Goal: Navigation & Orientation: Find specific page/section

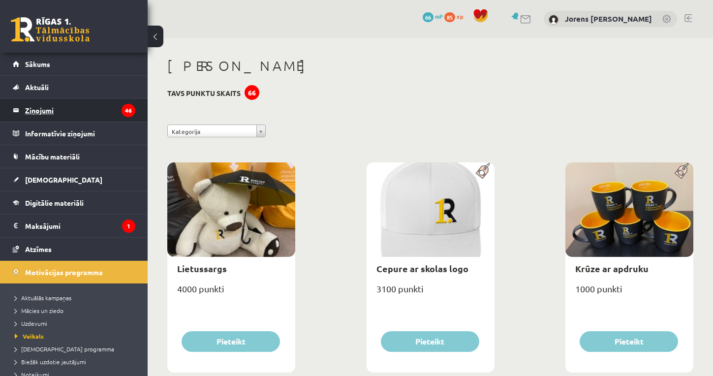
click at [85, 106] on legend "Ziņojumi 46" at bounding box center [80, 110] width 110 height 23
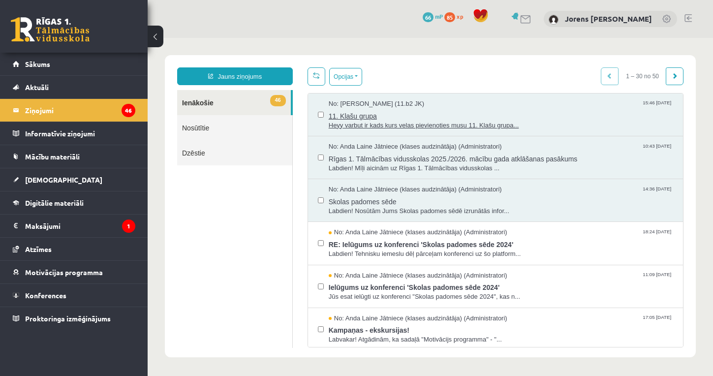
click at [360, 118] on span "11. Klašu grupa" at bounding box center [501, 115] width 344 height 12
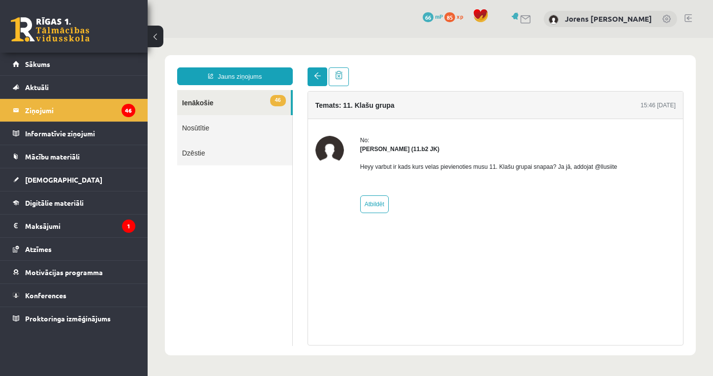
click at [316, 77] on span at bounding box center [317, 75] width 7 height 7
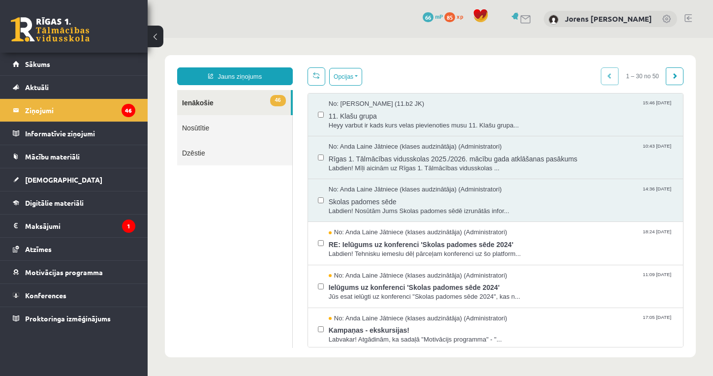
click at [315, 78] on span at bounding box center [316, 75] width 7 height 7
click at [384, 164] on span "Labdien! Mīļi aicinām uz Rīgas 1. Tālmācības vidusskolas ..." at bounding box center [501, 168] width 344 height 9
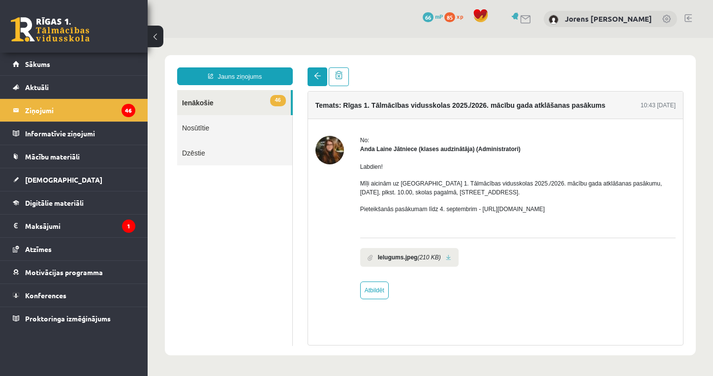
click at [318, 78] on span at bounding box center [317, 75] width 7 height 7
click at [317, 80] on link at bounding box center [317, 76] width 20 height 19
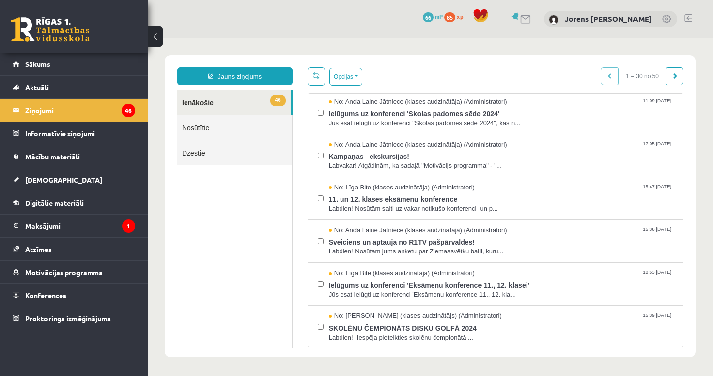
scroll to position [179, 0]
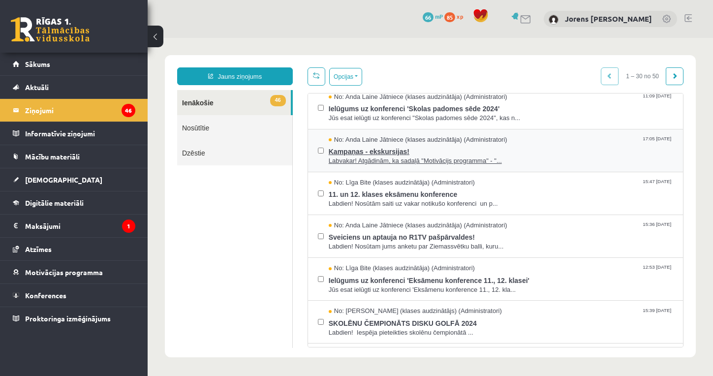
click at [386, 159] on span "Labvakar! Atgādinām, ka sadaļā "Motivācijs programma" - "..." at bounding box center [501, 160] width 344 height 9
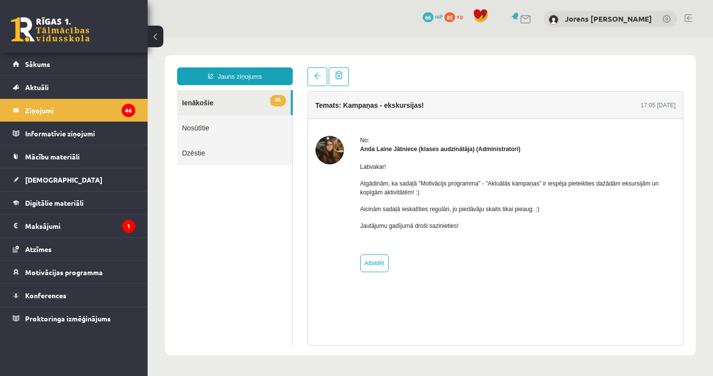
scroll to position [0, 0]
click at [322, 77] on link at bounding box center [317, 76] width 20 height 19
click at [316, 75] on span at bounding box center [317, 75] width 7 height 7
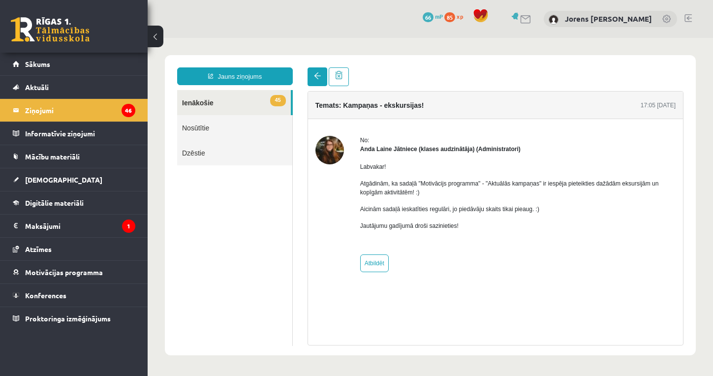
click at [316, 75] on span at bounding box center [317, 75] width 7 height 7
click at [317, 78] on span at bounding box center [317, 75] width 7 height 7
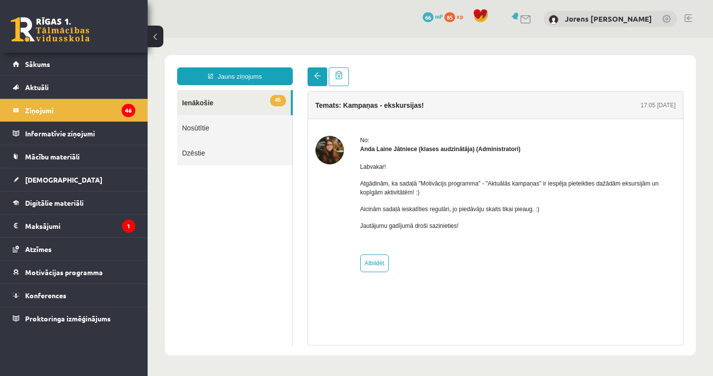
click at [317, 78] on span at bounding box center [317, 75] width 7 height 7
click at [316, 78] on span at bounding box center [317, 75] width 7 height 7
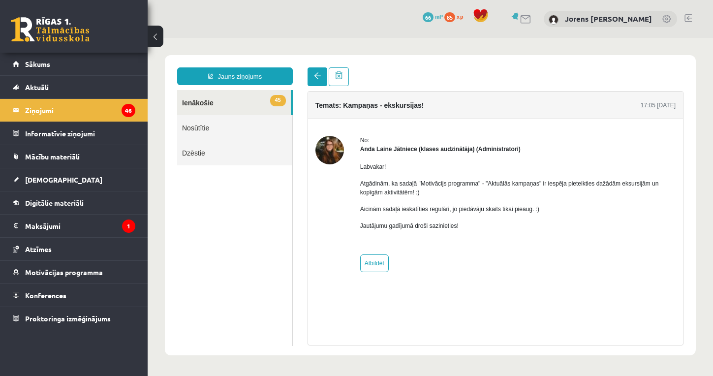
click at [316, 78] on span at bounding box center [317, 75] width 7 height 7
drag, startPoint x: 316, startPoint y: 78, endPoint x: 310, endPoint y: 82, distance: 7.5
click at [316, 78] on span at bounding box center [317, 75] width 7 height 7
click at [308, 83] on link at bounding box center [317, 76] width 20 height 19
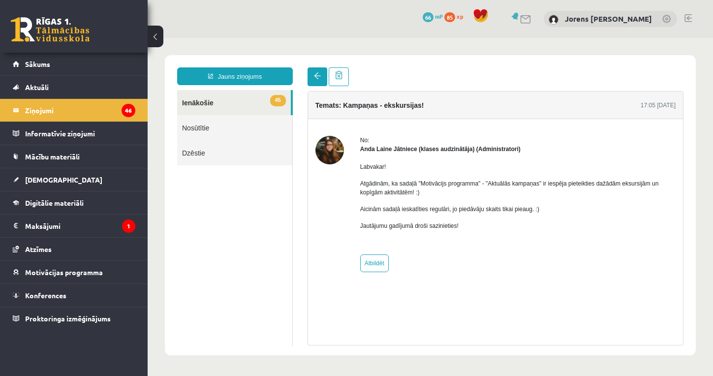
click at [308, 83] on link at bounding box center [317, 76] width 20 height 19
click at [294, 160] on div "**********" at bounding box center [235, 206] width 130 height 278
drag, startPoint x: 294, startPoint y: 160, endPoint x: 295, endPoint y: 155, distance: 5.0
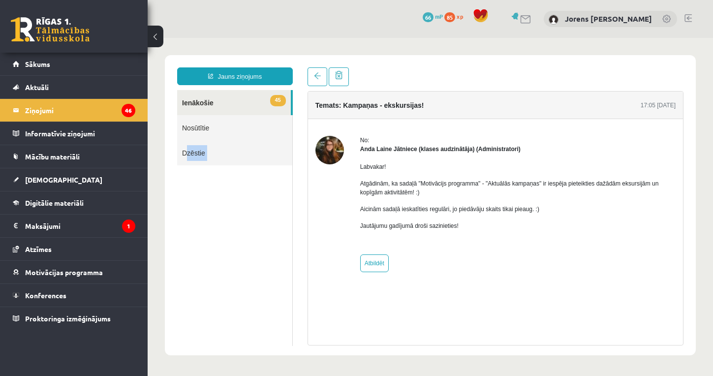
click at [295, 155] on div "**********" at bounding box center [235, 206] width 130 height 278
click at [317, 76] on span at bounding box center [317, 75] width 7 height 7
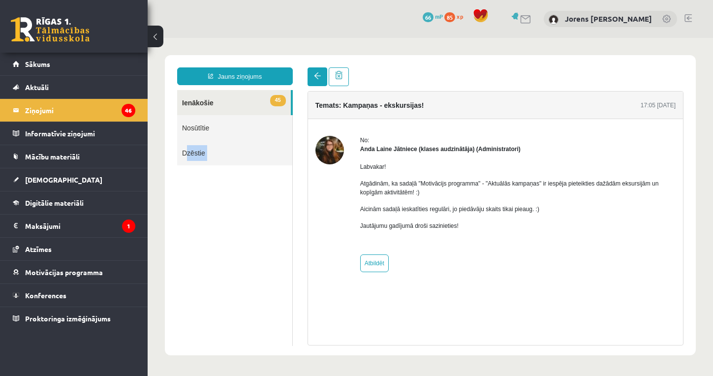
click at [317, 76] on span at bounding box center [317, 75] width 7 height 7
drag, startPoint x: 317, startPoint y: 76, endPoint x: 265, endPoint y: 76, distance: 52.6
click at [309, 76] on link at bounding box center [317, 76] width 20 height 19
click at [265, 74] on link "Jauns ziņojums" at bounding box center [235, 76] width 116 height 18
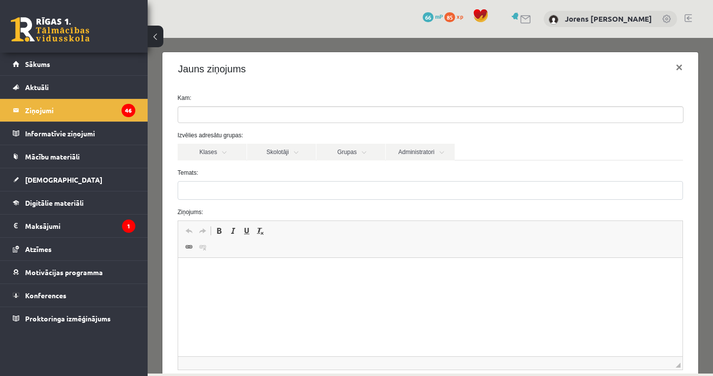
click at [273, 58] on div "Jauns ziņojums ×" at bounding box center [430, 68] width 536 height 33
click at [270, 35] on div "0 Dāvanas 66 mP 85 xp Jorens Renarts Kuļijevs" at bounding box center [430, 19] width 565 height 38
click at [266, 37] on div "0 Dāvanas 66 mP 85 xp Jorens Renarts Kuļijevs" at bounding box center [430, 19] width 565 height 38
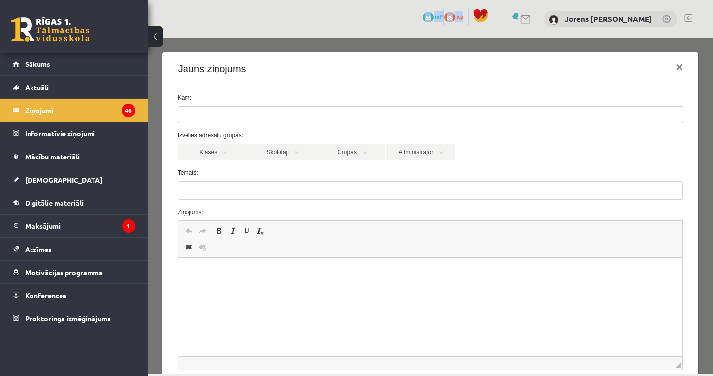
click at [266, 37] on div "0 Dāvanas 66 mP 85 xp Jorens Renarts Kuļijevs" at bounding box center [430, 19] width 565 height 38
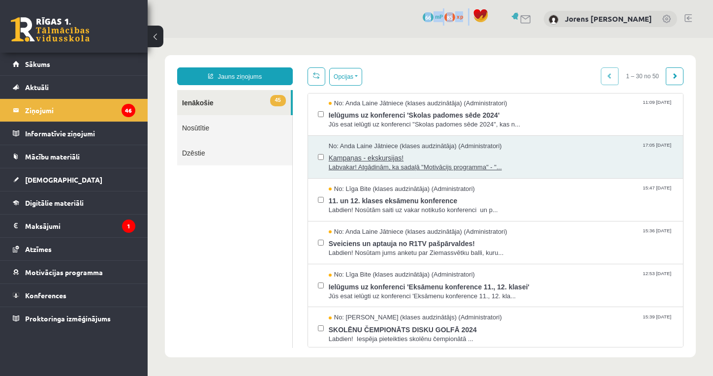
scroll to position [179, 0]
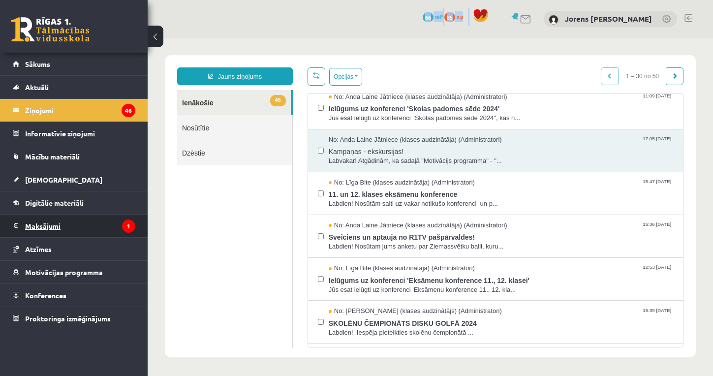
click at [100, 224] on legend "Maksājumi 1" at bounding box center [80, 225] width 110 height 23
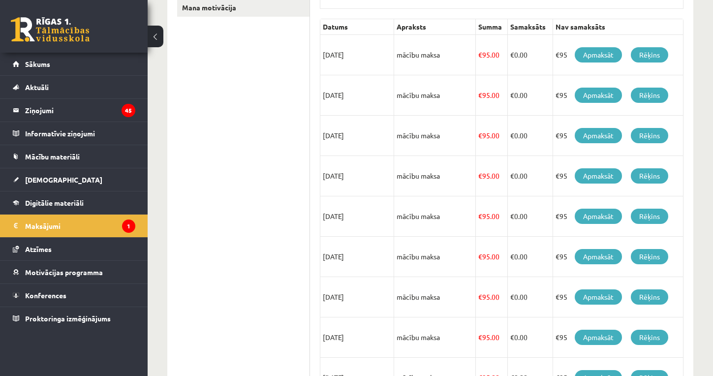
scroll to position [156, 0]
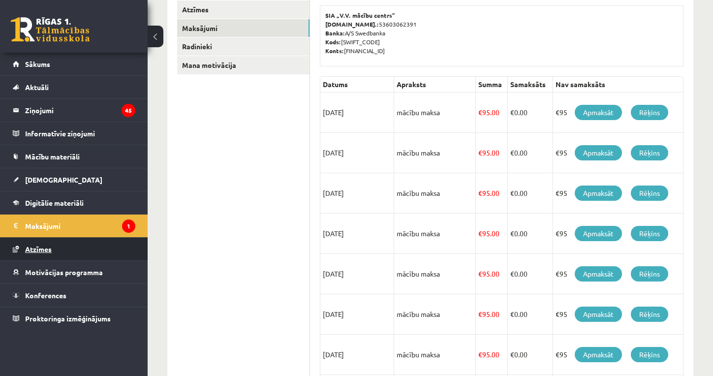
click at [71, 248] on link "Atzīmes" at bounding box center [74, 249] width 122 height 23
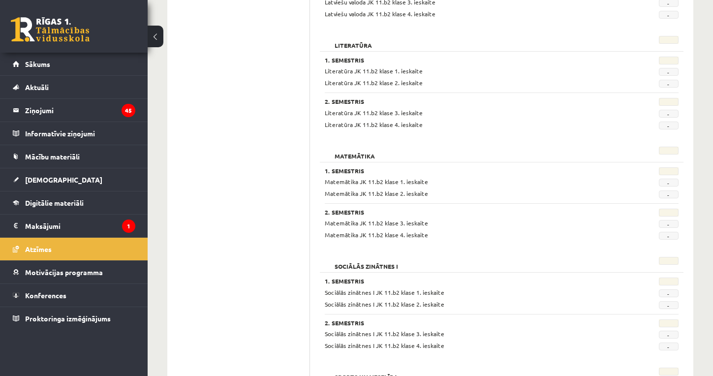
scroll to position [634, 0]
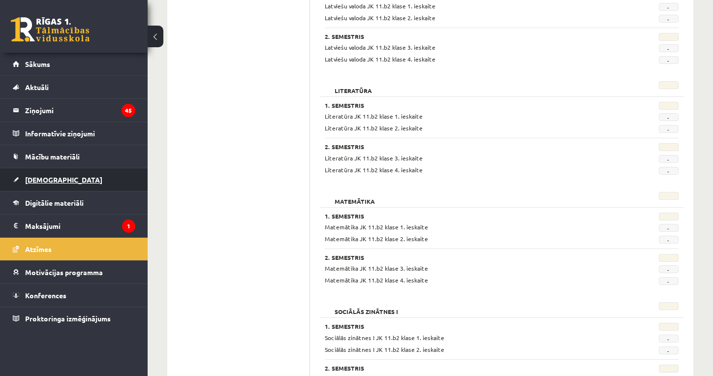
click at [47, 183] on link "[DEMOGRAPHIC_DATA]" at bounding box center [74, 179] width 122 height 23
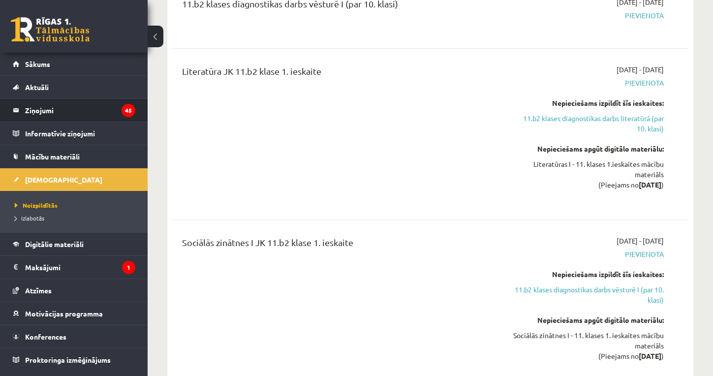
scroll to position [2470, 0]
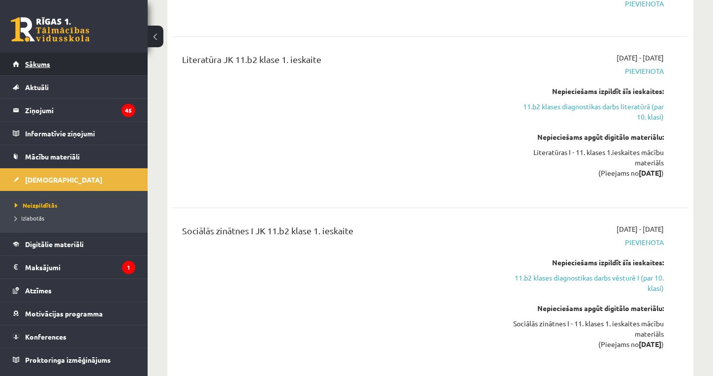
click at [88, 56] on link "Sākums" at bounding box center [74, 64] width 122 height 23
